Goal: Task Accomplishment & Management: Manage account settings

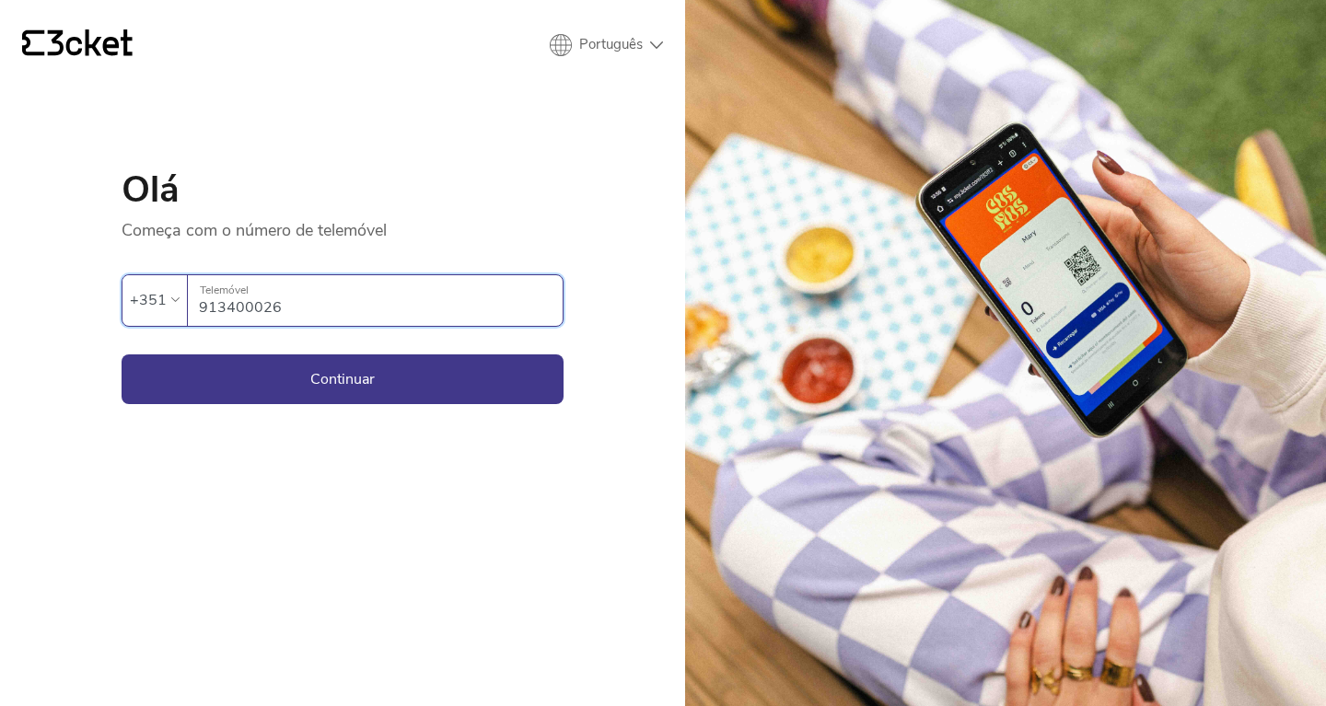
type input "913400026"
click at [343, 378] on button "Continuar" at bounding box center [343, 380] width 442 height 50
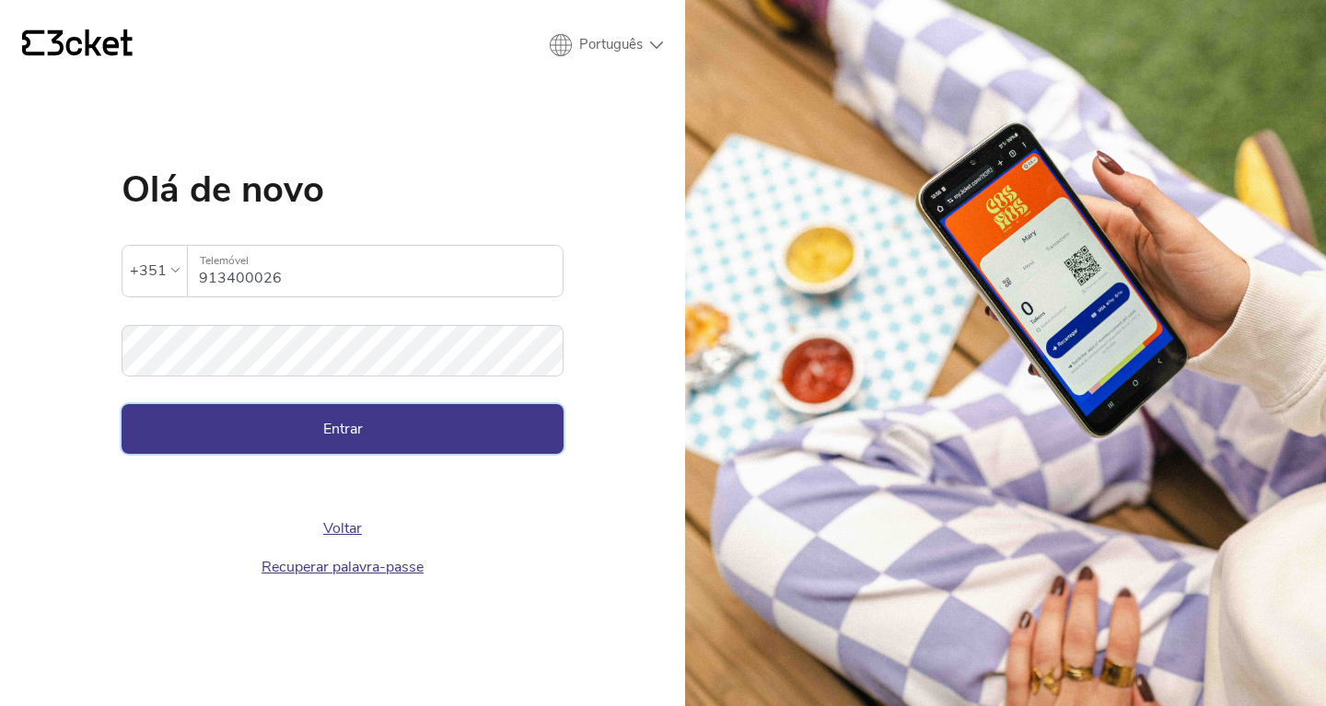
click at [314, 431] on button "Entrar" at bounding box center [343, 429] width 442 height 50
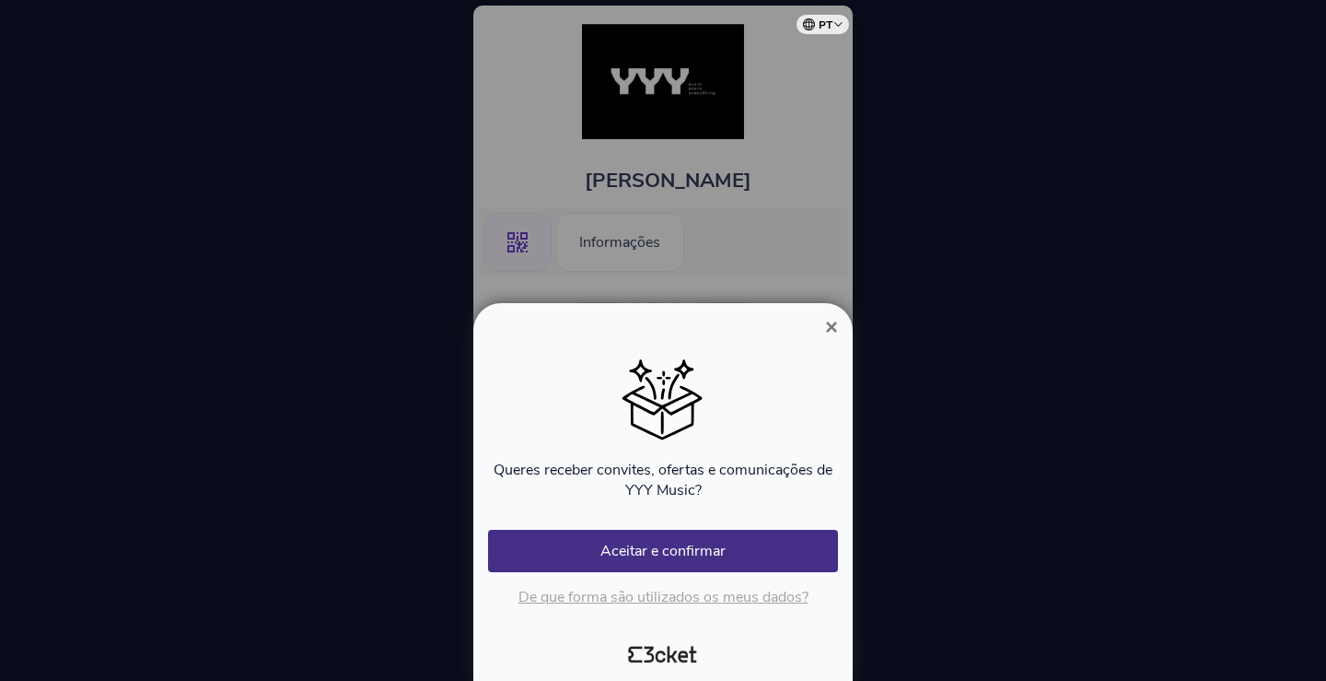
click at [840, 329] on button "×" at bounding box center [831, 327] width 42 height 22
